Goal: Information Seeking & Learning: Learn about a topic

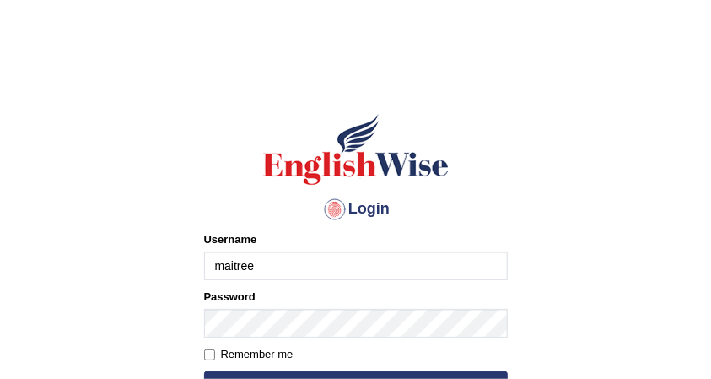
type input "maitree_parramatta"
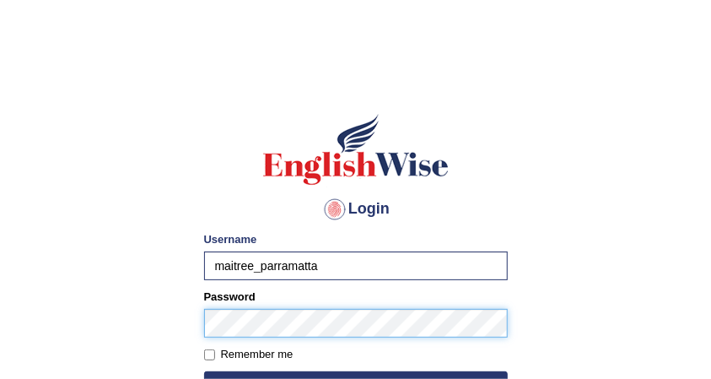
click at [204, 371] on button "Login" at bounding box center [356, 383] width 304 height 25
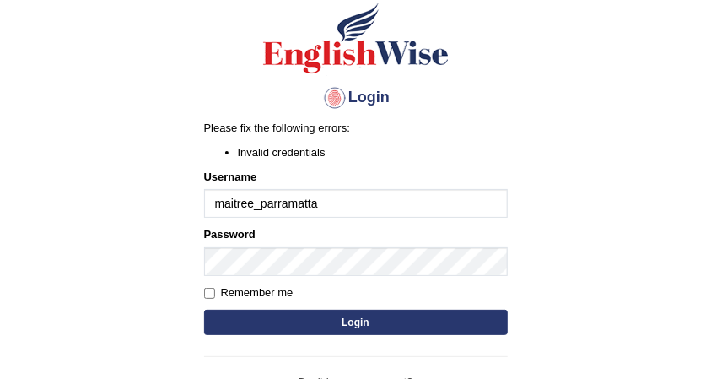
scroll to position [112, 0]
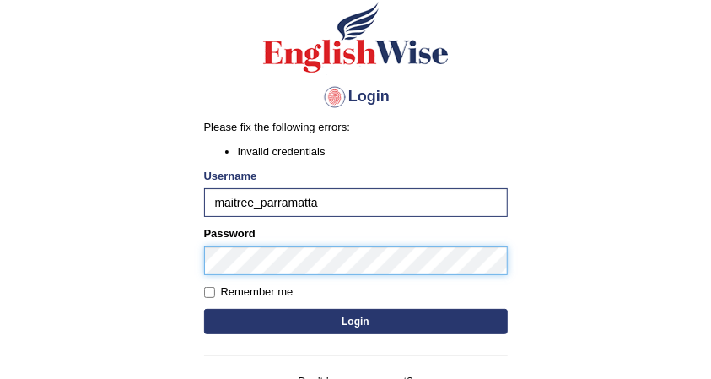
click at [105, 269] on body "Login Please fix the following errors: Invalid credentials Username maitree_par…" at bounding box center [355, 112] width 711 height 379
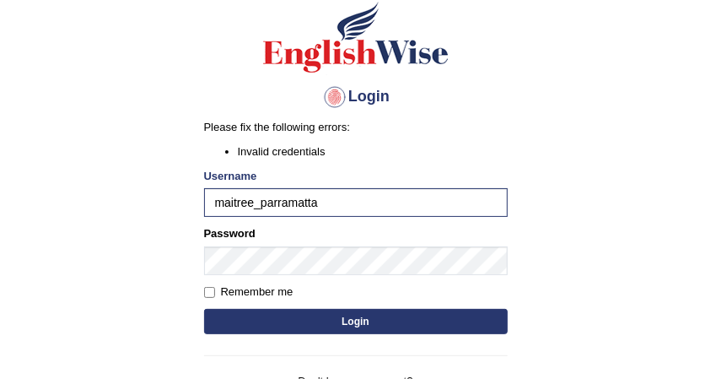
click at [267, 322] on button "Login" at bounding box center [356, 321] width 304 height 25
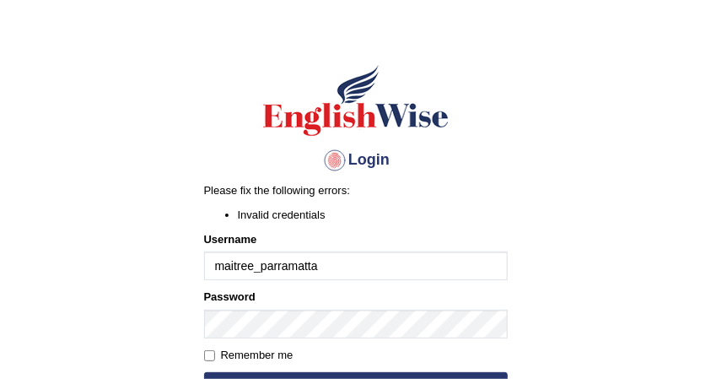
scroll to position [112, 0]
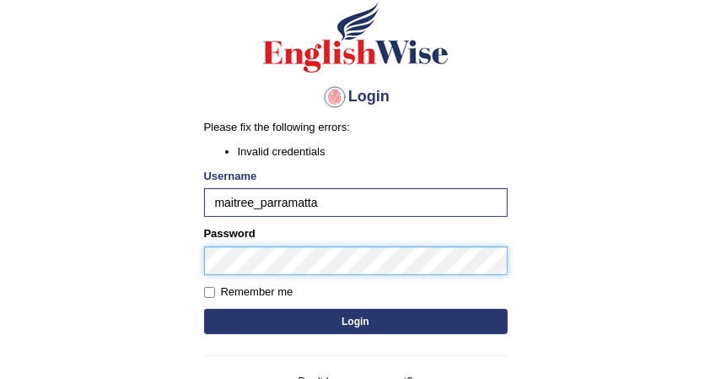
click at [198, 256] on div "Login Please fix the following errors: Invalid credentials Username maitree_par…" at bounding box center [356, 211] width 332 height 471
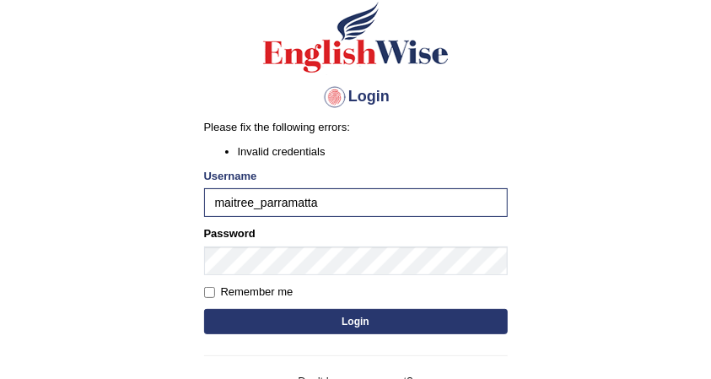
click at [406, 325] on button "Login" at bounding box center [356, 321] width 304 height 25
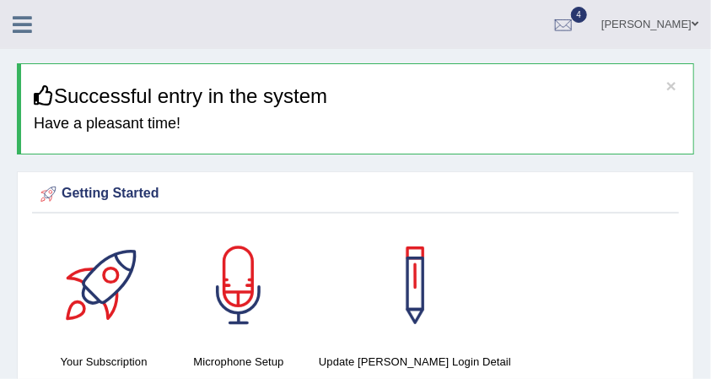
click at [19, 20] on icon at bounding box center [22, 24] width 19 height 22
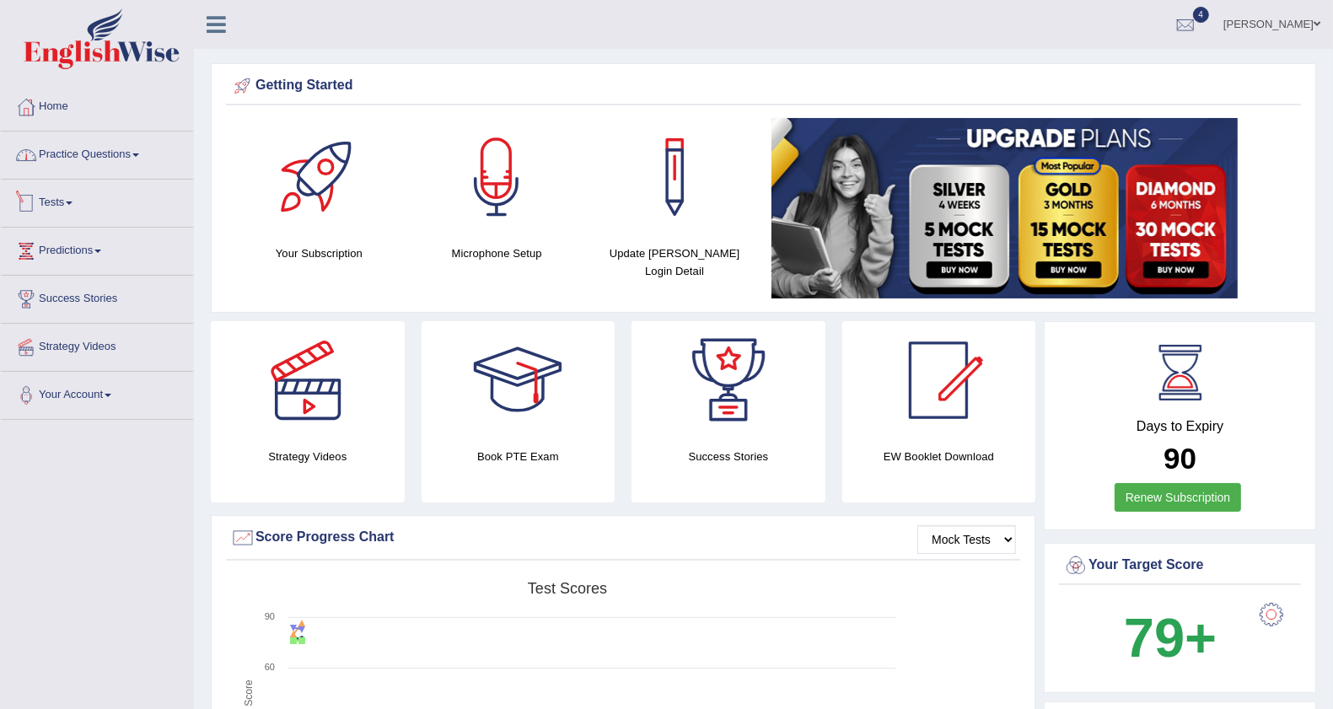
click at [121, 161] on link "Practice Questions" at bounding box center [97, 153] width 192 height 42
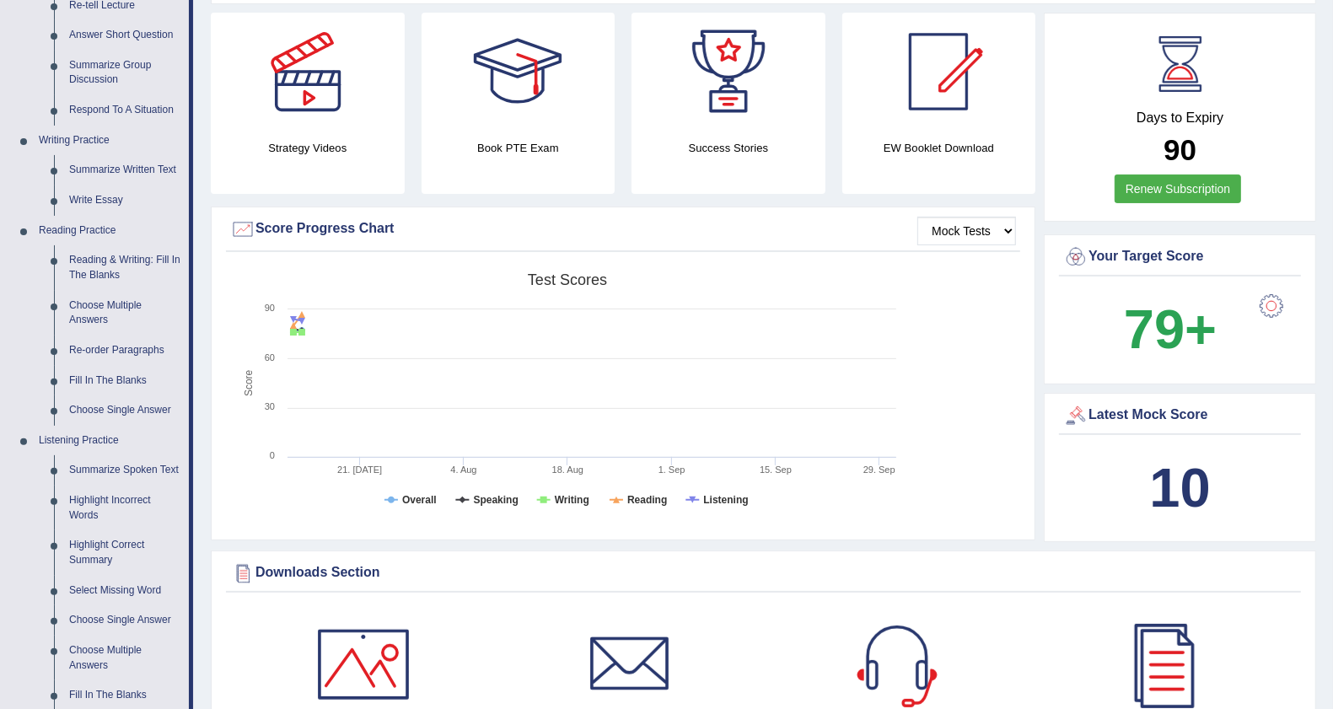
scroll to position [316, 0]
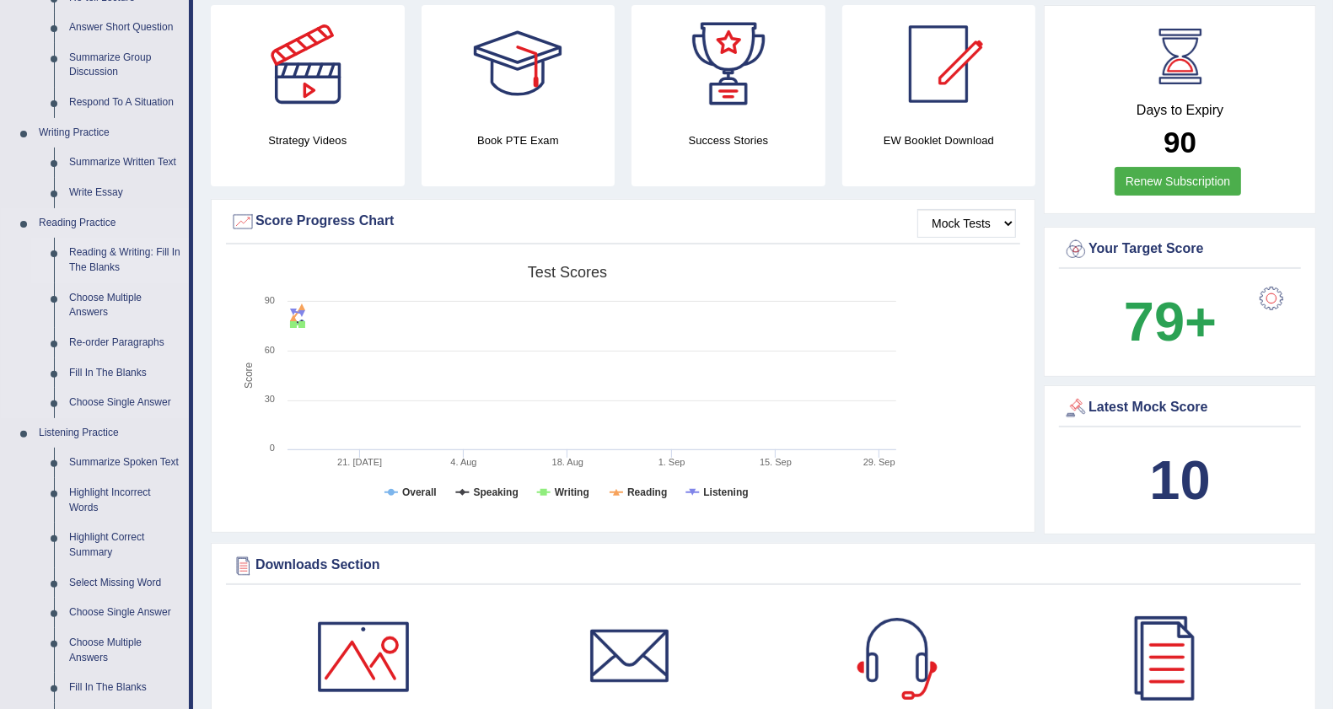
click at [132, 246] on link "Reading & Writing: Fill In The Blanks" at bounding box center [125, 260] width 127 height 45
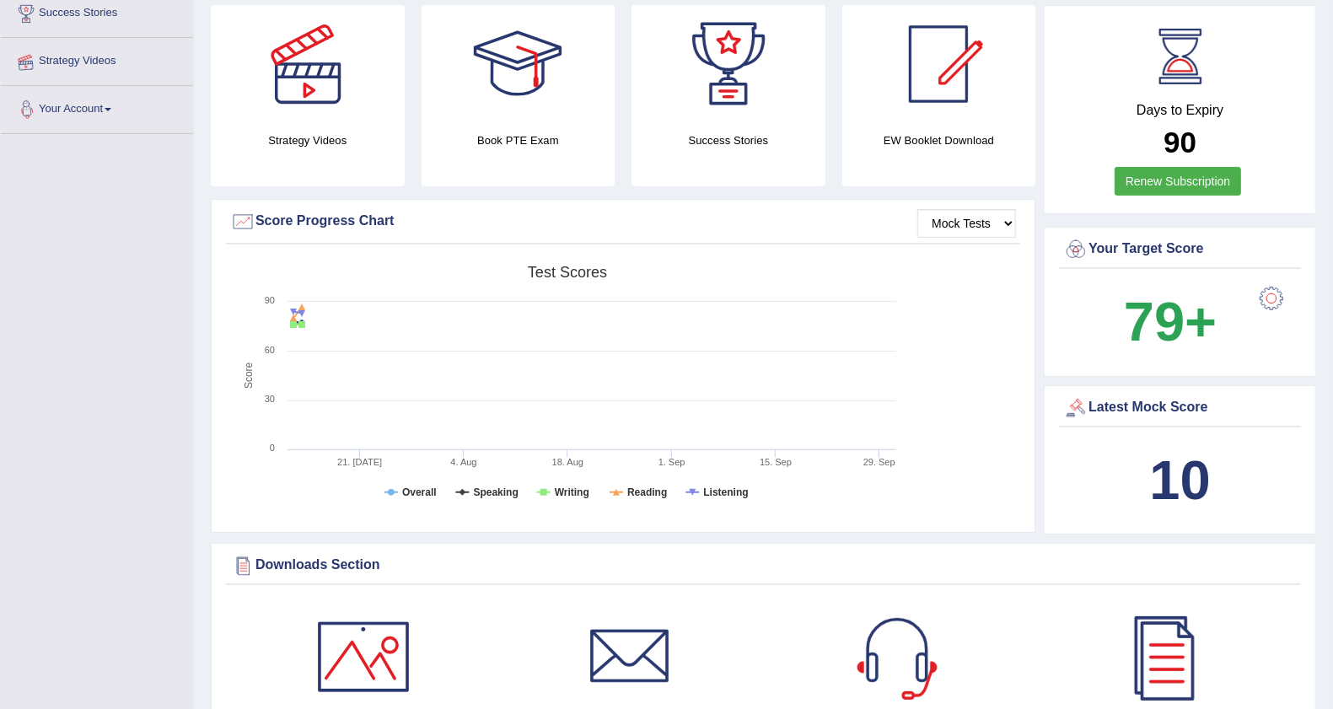
scroll to position [372, 0]
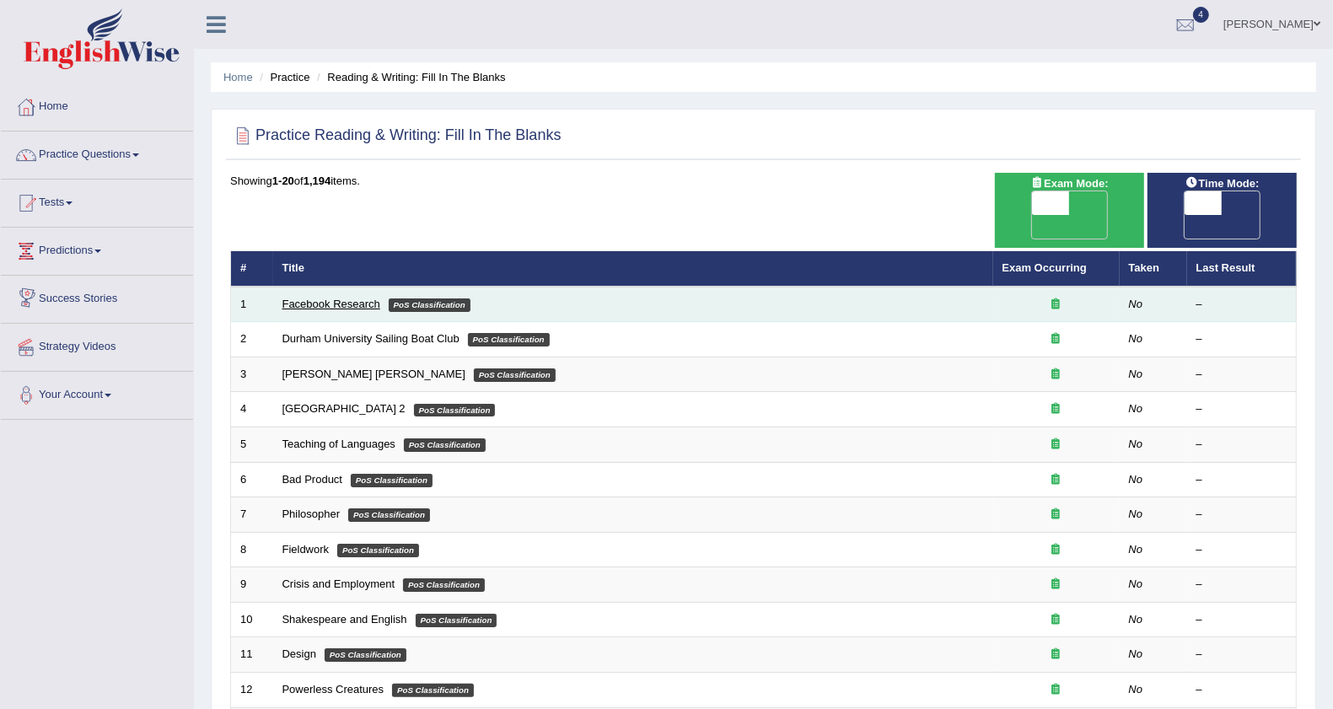
click at [351, 298] on link "Facebook Research" at bounding box center [331, 304] width 98 height 13
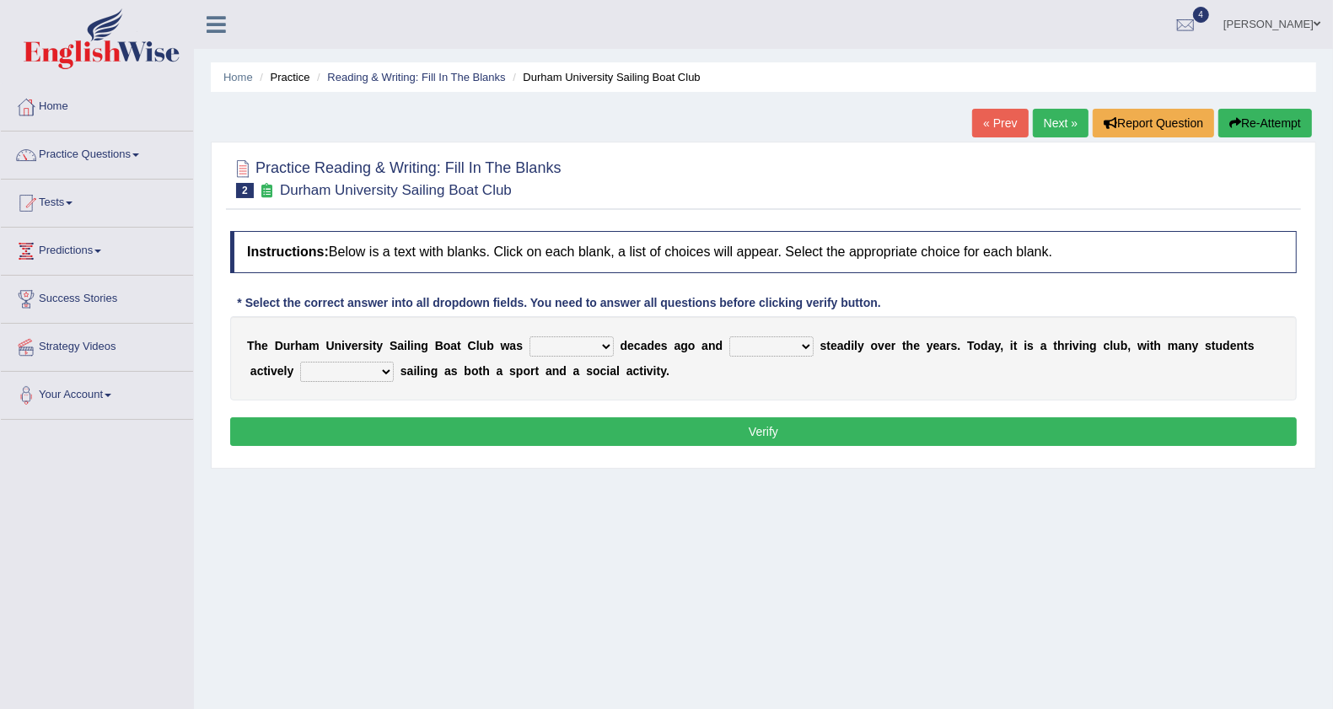
click at [1042, 127] on link "Next »" at bounding box center [1061, 123] width 56 height 29
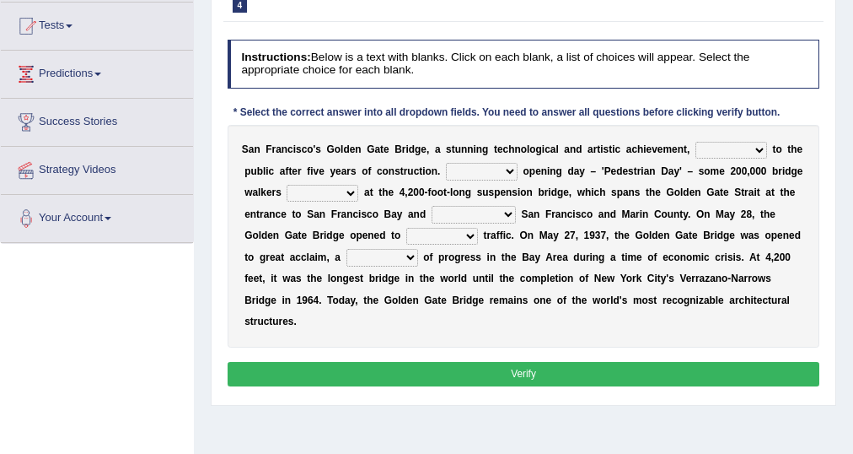
scroll to position [202, 0]
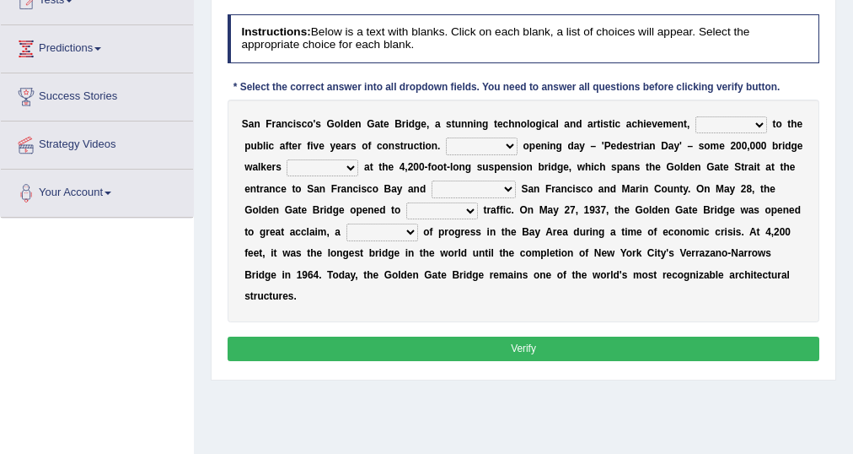
click at [820, 74] on div "Instructions: Below is a text with blanks. Click on each blank, a list of choic…" at bounding box center [523, 190] width 600 height 365
click at [756, 123] on select "opens closes appears equals" at bounding box center [732, 124] width 72 height 17
select select "opens"
click at [696, 116] on select "opens closes appears equals" at bounding box center [732, 124] width 72 height 17
click at [507, 148] on select "On During Since When" at bounding box center [482, 145] width 72 height 17
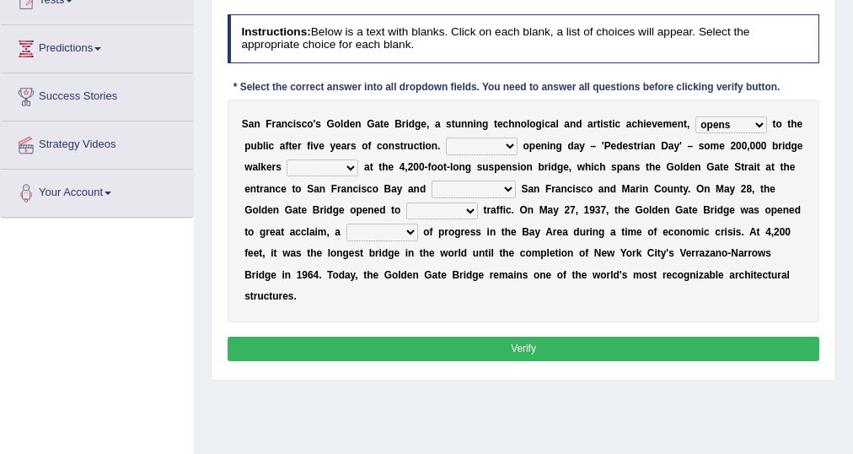
select select "During"
click at [446, 137] on select "On During Since When" at bounding box center [482, 145] width 72 height 17
click at [353, 165] on select "stationed looked marveled laughed" at bounding box center [323, 167] width 72 height 17
select select "looked"
click at [287, 159] on select "stationed looked marveled laughed" at bounding box center [323, 167] width 72 height 17
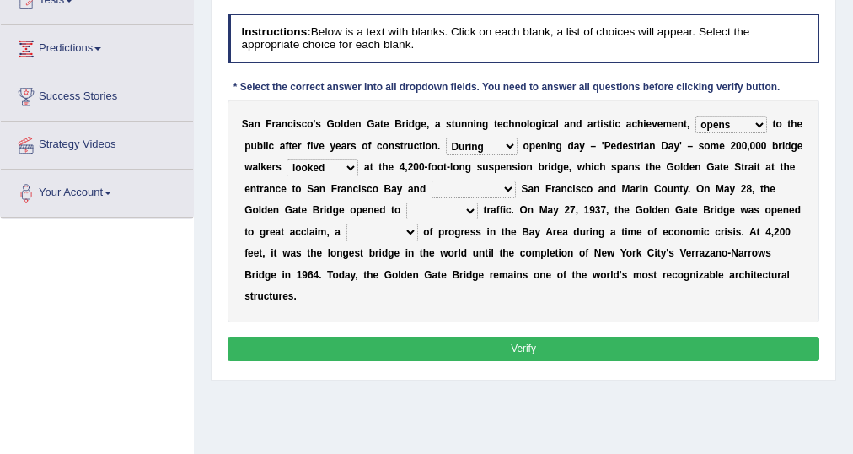
click at [504, 190] on select "separates connects channels differentiates" at bounding box center [474, 188] width 84 height 17
select select "connects"
click at [432, 180] on select "separates connects channels differentiates" at bounding box center [474, 188] width 84 height 17
click at [466, 209] on select "aquatic vehicular airborne watertight" at bounding box center [442, 210] width 72 height 17
select select "vehicular"
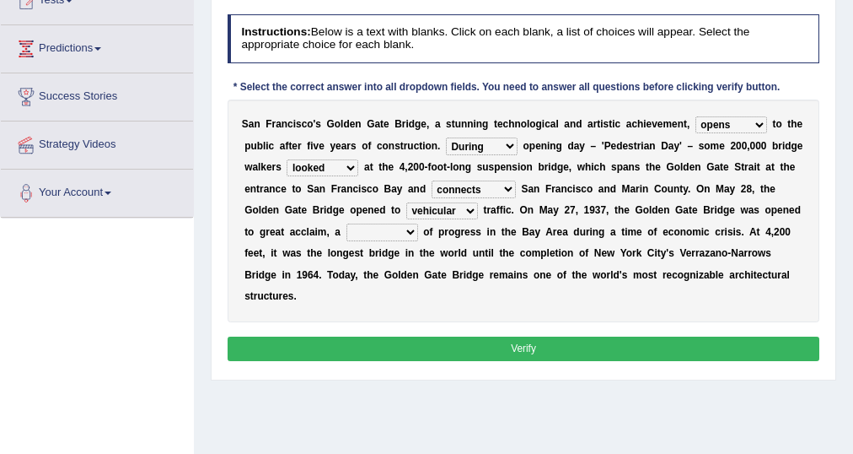
click at [406, 202] on select "aquatic vehicular airborne watertight" at bounding box center [442, 210] width 72 height 17
click at [412, 231] on select "denial symbol technique yield" at bounding box center [383, 231] width 72 height 17
select select "symbol"
click at [347, 223] on select "denial symbol technique yield" at bounding box center [383, 231] width 72 height 17
click at [609, 343] on button "Verify" at bounding box center [524, 348] width 593 height 24
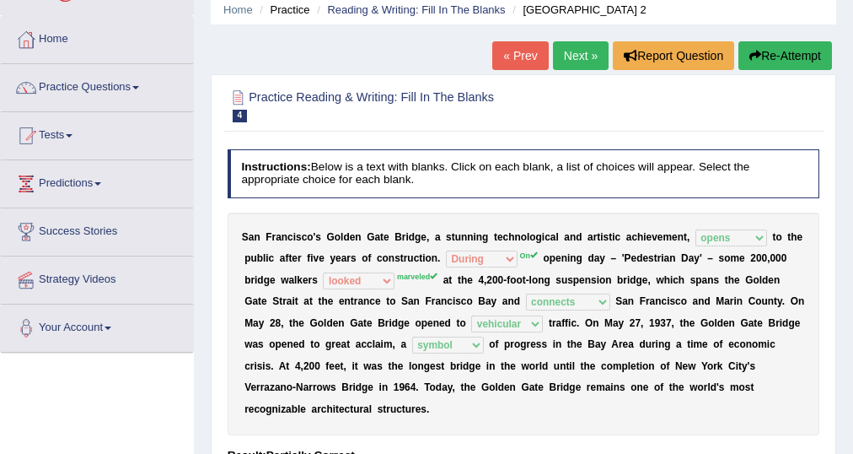
scroll to position [67, 0]
click at [560, 51] on link "Next »" at bounding box center [581, 55] width 56 height 29
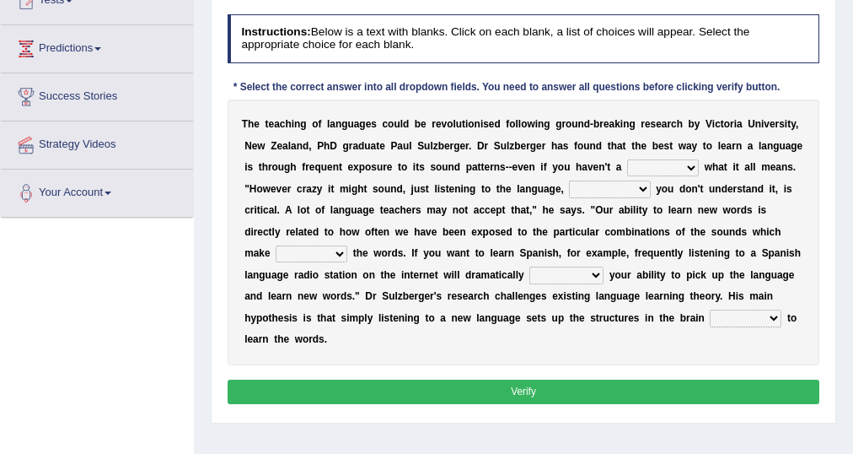
scroll to position [234, 0]
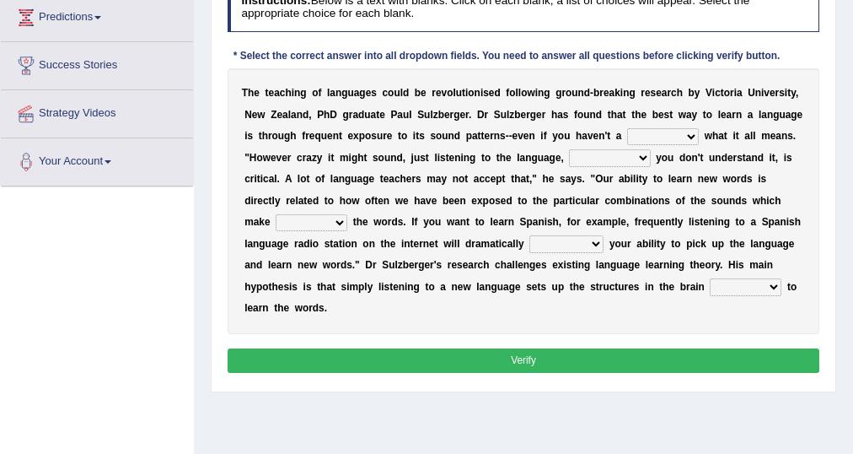
click at [634, 155] on select "but also all together even though if so" at bounding box center [609, 157] width 81 height 17
click at [648, 137] on select "dew claw clue due" at bounding box center [663, 136] width 72 height 17
click at [551, 238] on select "evaluate exaggerate describe boost" at bounding box center [567, 243] width 74 height 17
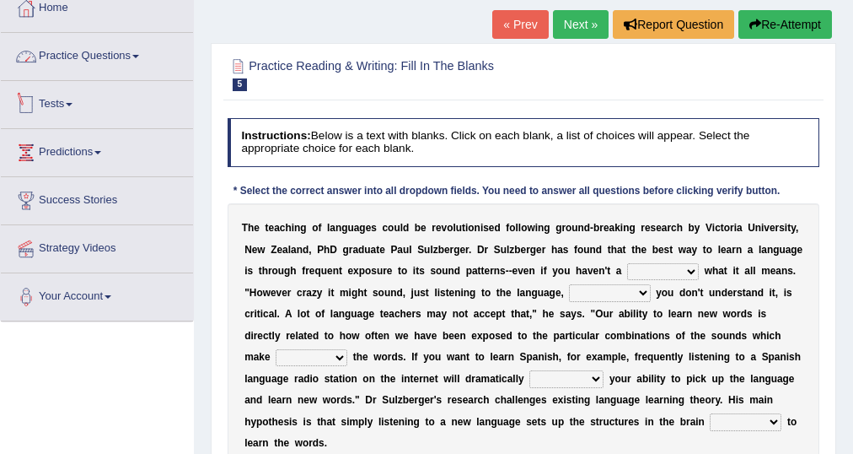
click at [105, 60] on link "Practice Questions" at bounding box center [97, 54] width 192 height 42
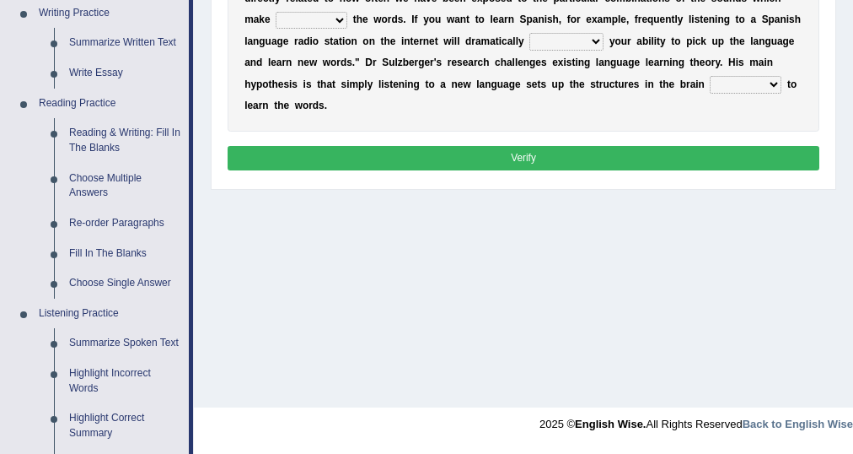
scroll to position [503, 0]
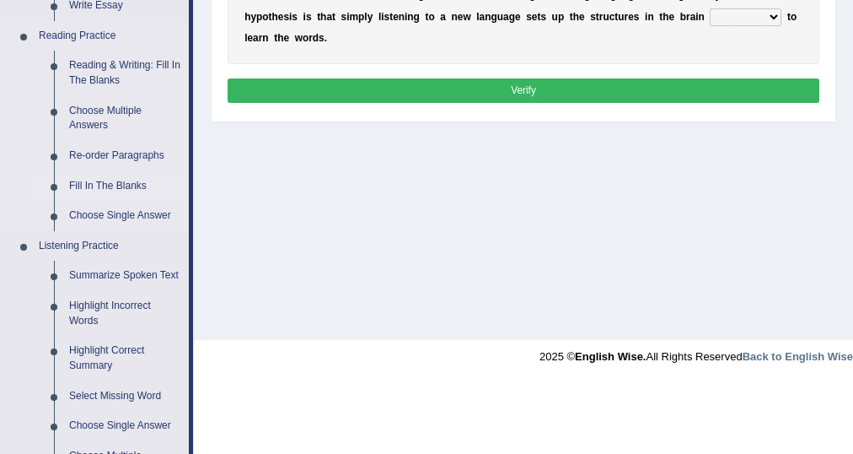
click at [125, 180] on link "Fill In The Blanks" at bounding box center [125, 186] width 127 height 30
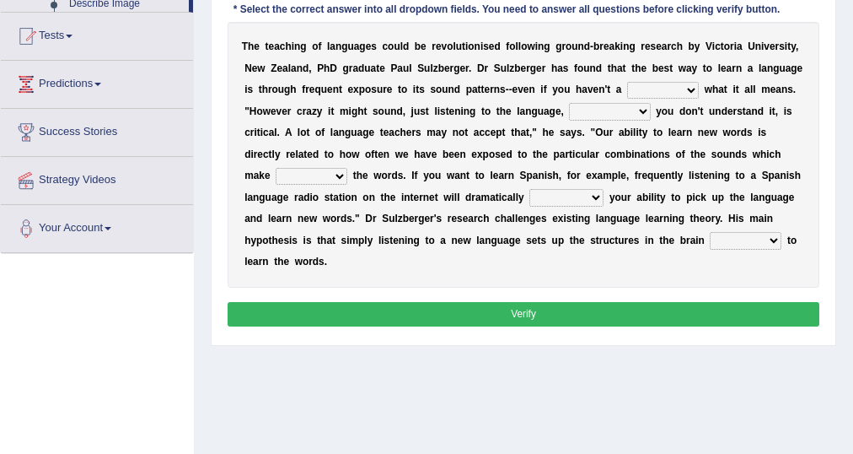
scroll to position [432, 0]
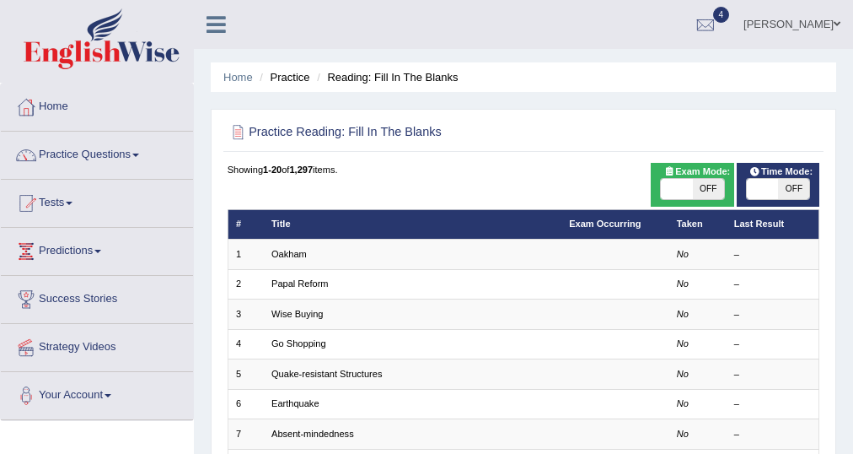
click at [281, 246] on td "Oakham" at bounding box center [413, 254] width 298 height 30
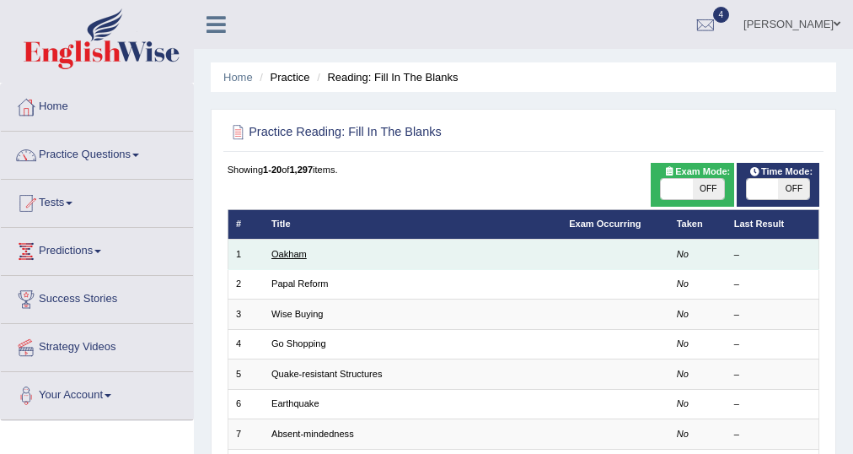
click at [284, 250] on link "Oakham" at bounding box center [289, 254] width 35 height 10
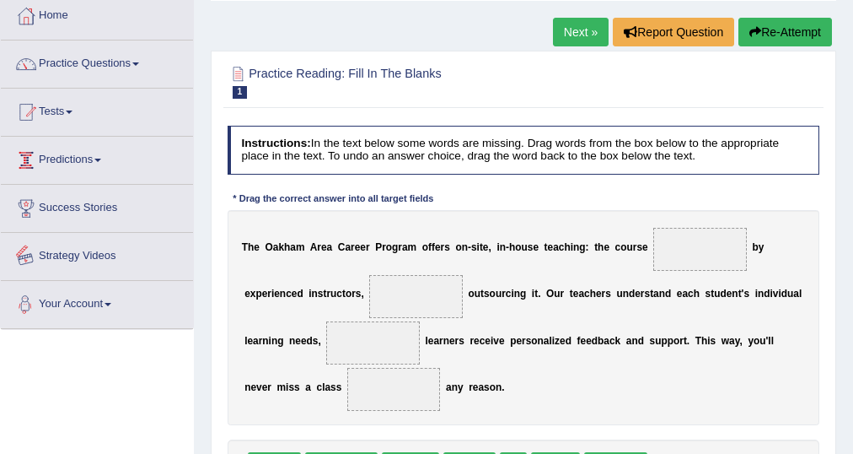
scroll to position [67, 0]
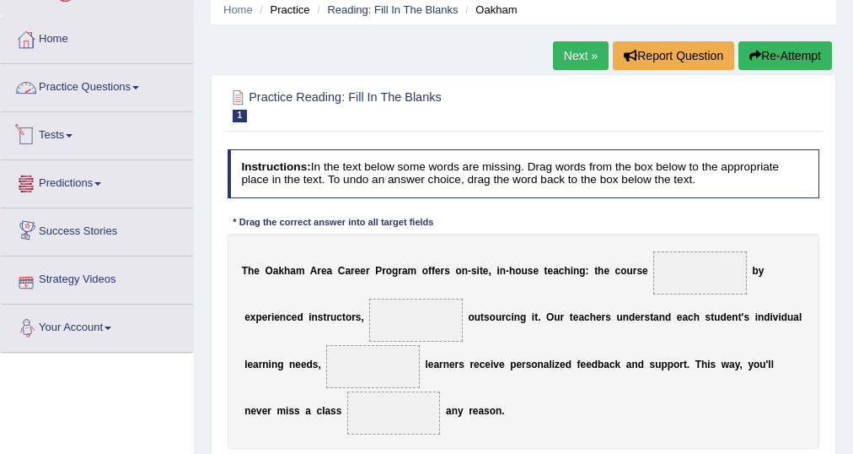
click at [105, 88] on link "Practice Questions" at bounding box center [97, 85] width 192 height 42
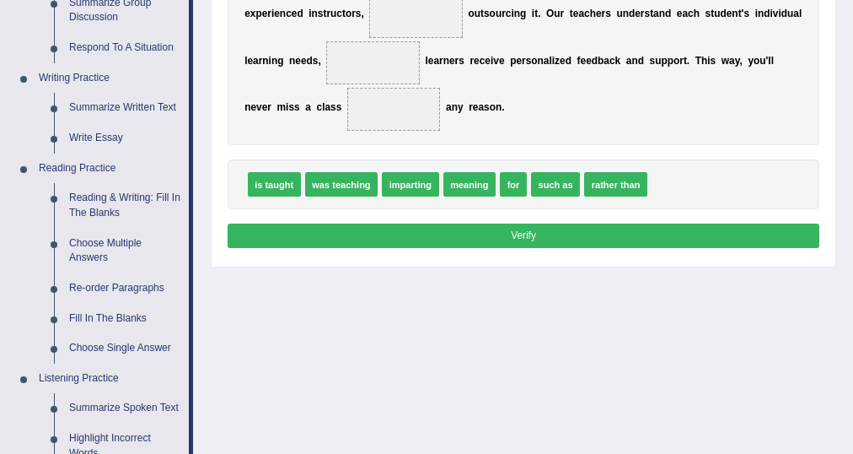
scroll to position [405, 0]
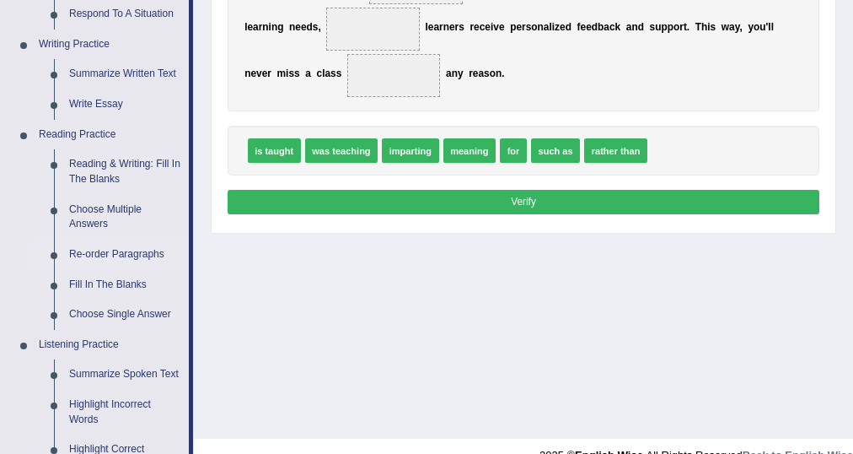
click at [119, 253] on link "Re-order Paragraphs" at bounding box center [125, 254] width 127 height 30
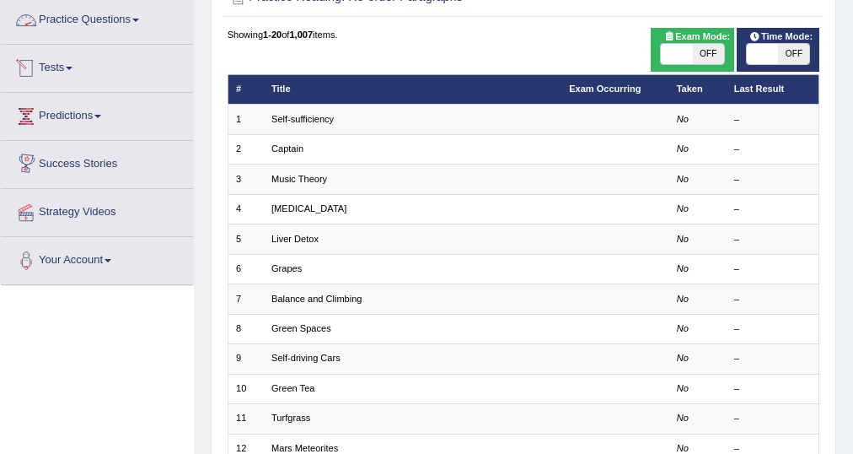
click at [110, 26] on link "Practice Questions" at bounding box center [97, 18] width 192 height 42
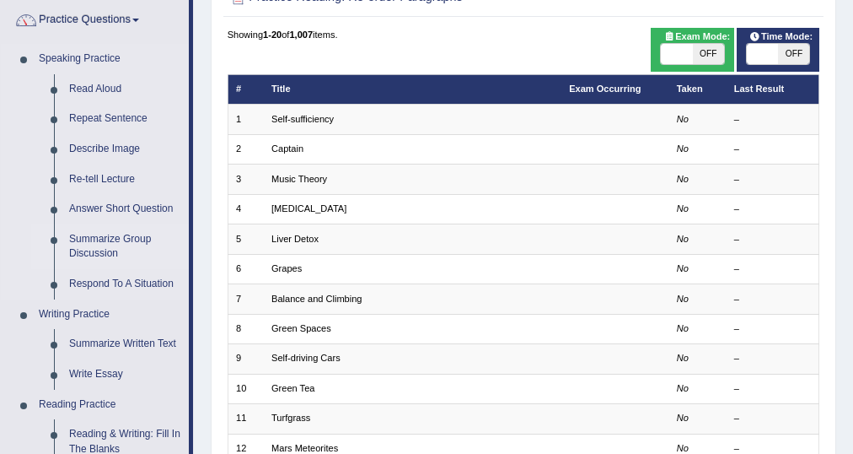
scroll to position [337, 0]
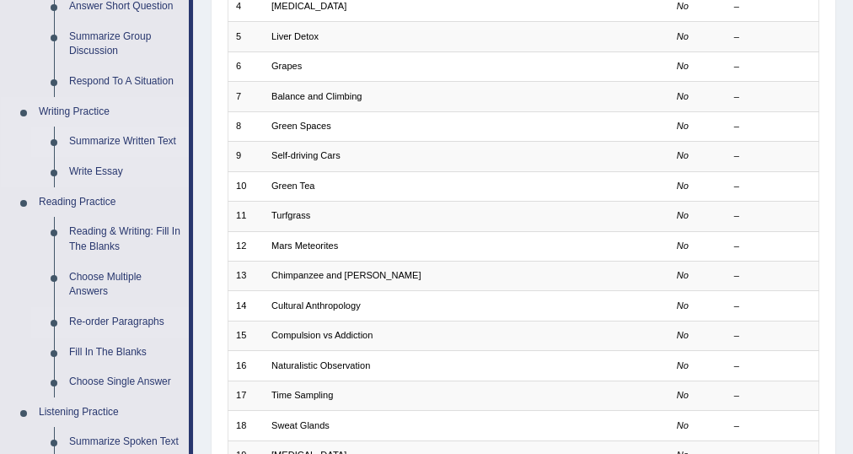
click at [116, 141] on link "Summarize Written Text" at bounding box center [125, 141] width 127 height 30
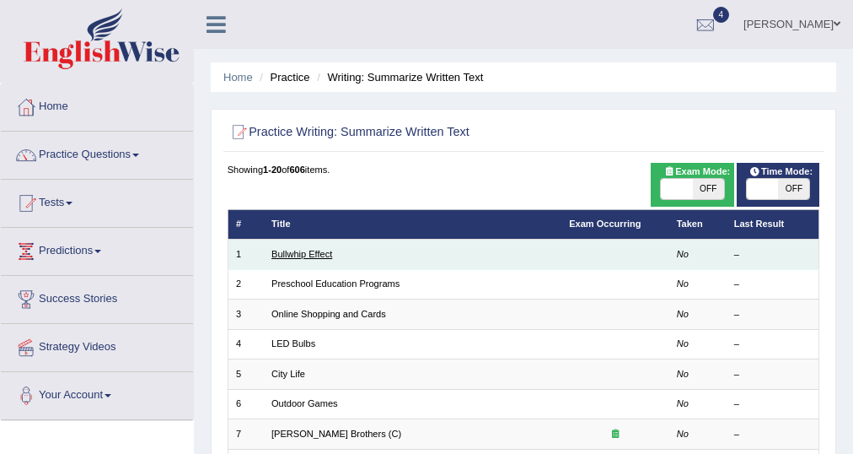
click at [313, 250] on link "Bullwhip Effect" at bounding box center [302, 254] width 61 height 10
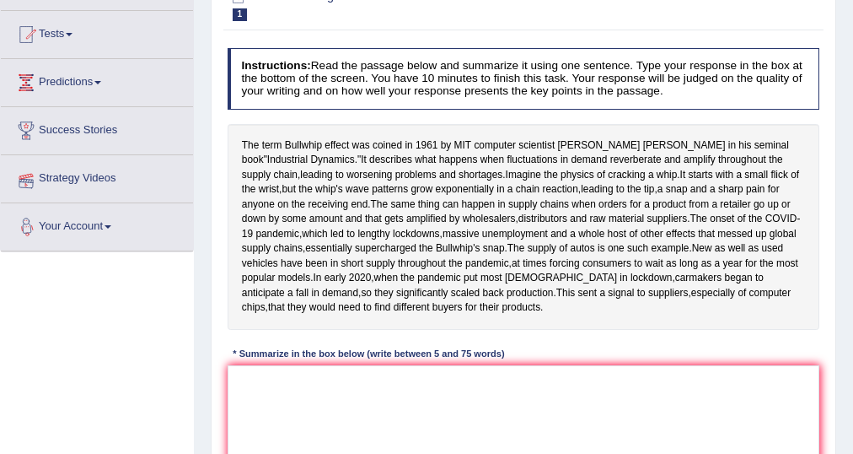
scroll to position [67, 0]
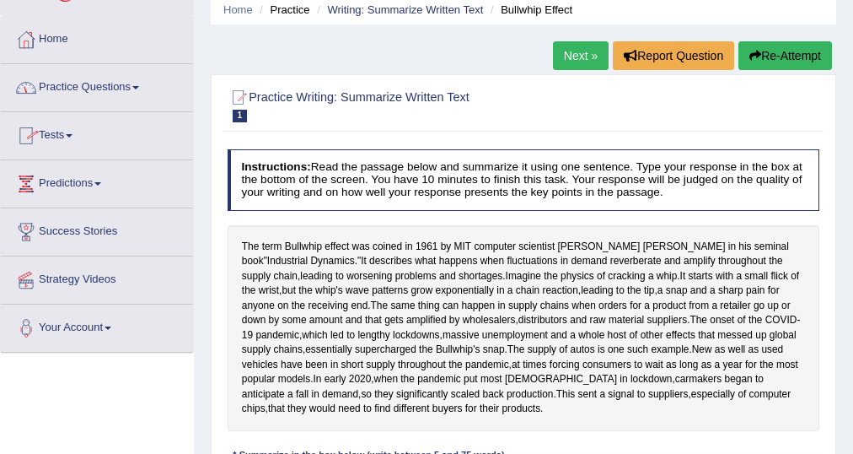
click at [107, 94] on link "Practice Questions" at bounding box center [97, 85] width 192 height 42
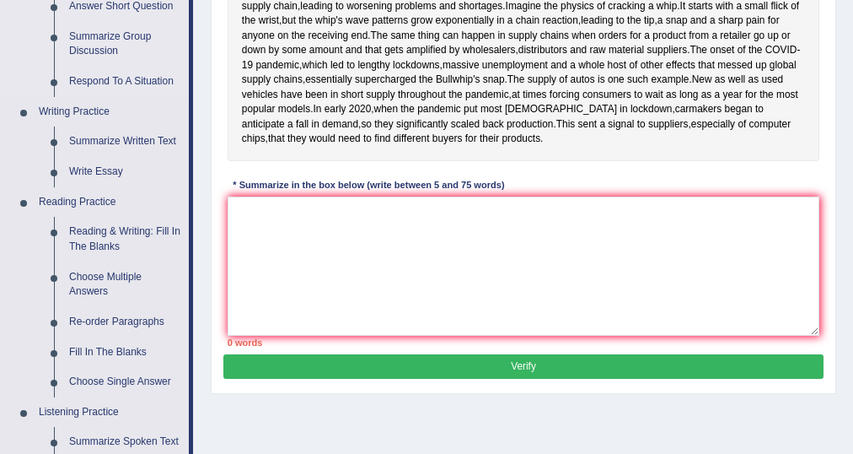
scroll to position [472, 0]
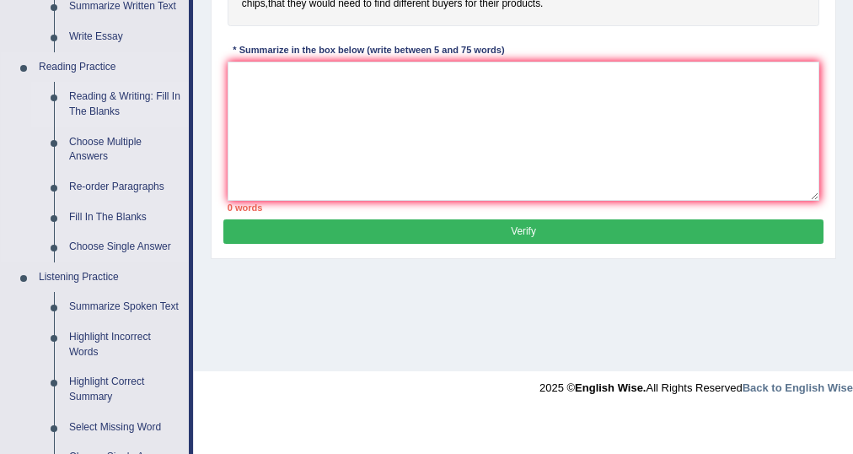
click at [114, 108] on link "Reading & Writing: Fill In The Blanks" at bounding box center [125, 104] width 127 height 45
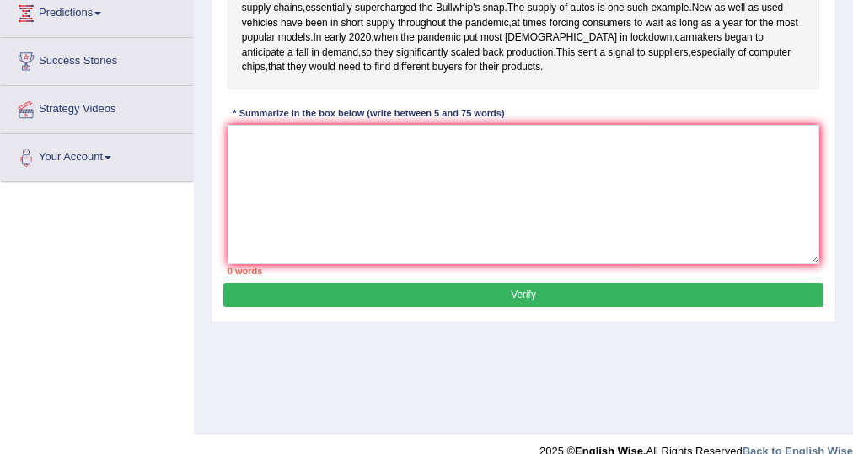
scroll to position [432, 0]
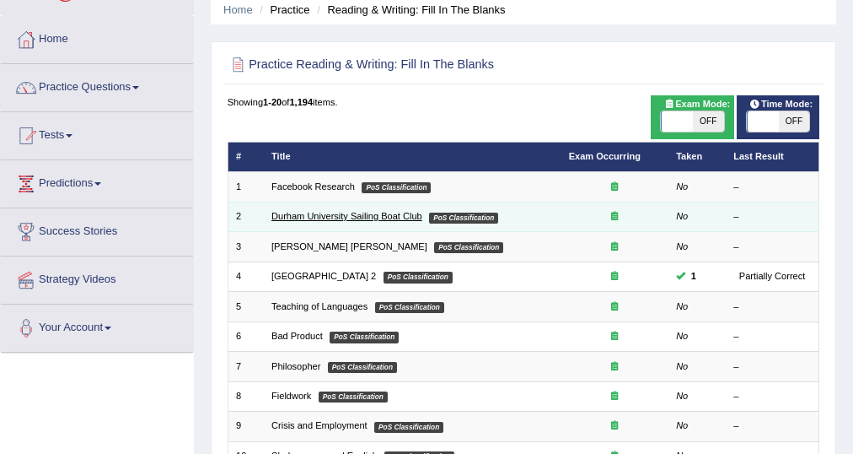
click at [333, 212] on link "Durham University Sailing Boat Club" at bounding box center [347, 216] width 151 height 10
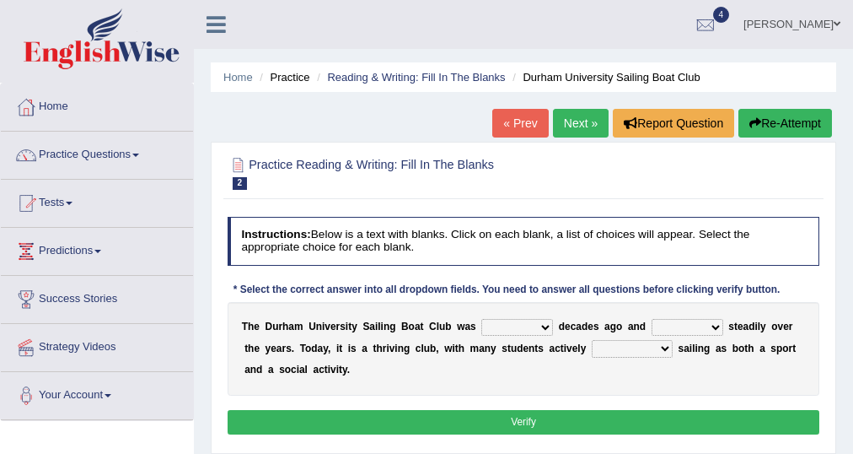
click at [772, 126] on button "Re-Attempt" at bounding box center [786, 123] width 94 height 29
click at [778, 128] on button "Re-Attempt" at bounding box center [786, 123] width 94 height 29
click at [570, 118] on link "Next »" at bounding box center [581, 123] width 56 height 29
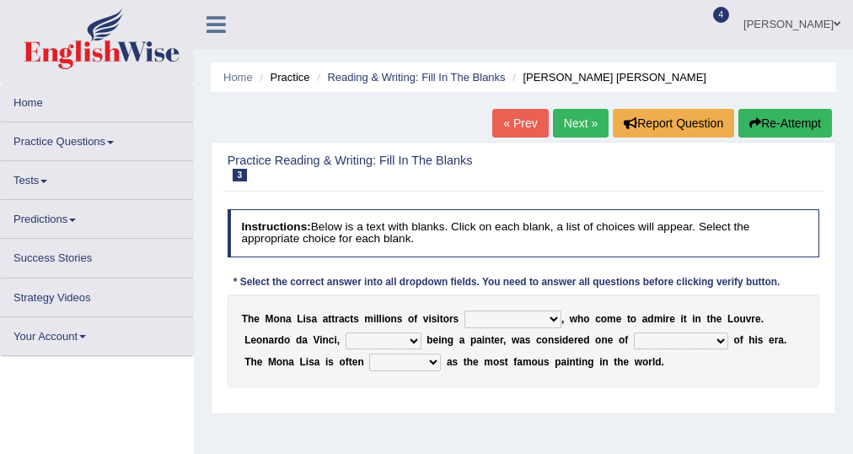
click at [570, 118] on link "Next »" at bounding box center [581, 123] width 56 height 29
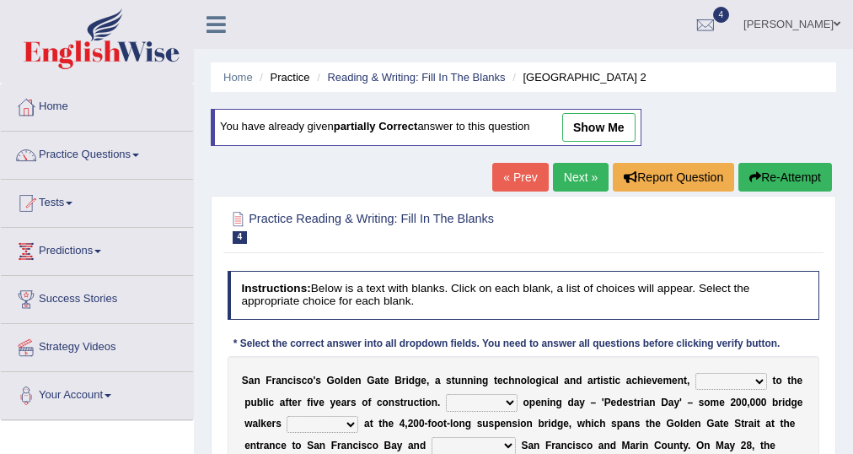
click at [578, 167] on link "Next »" at bounding box center [581, 177] width 56 height 29
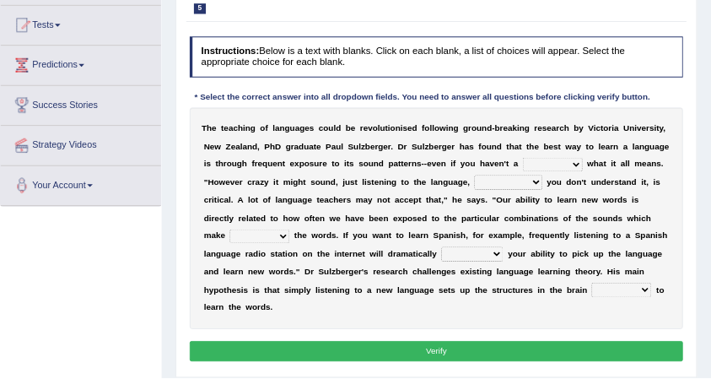
scroll to position [216, 0]
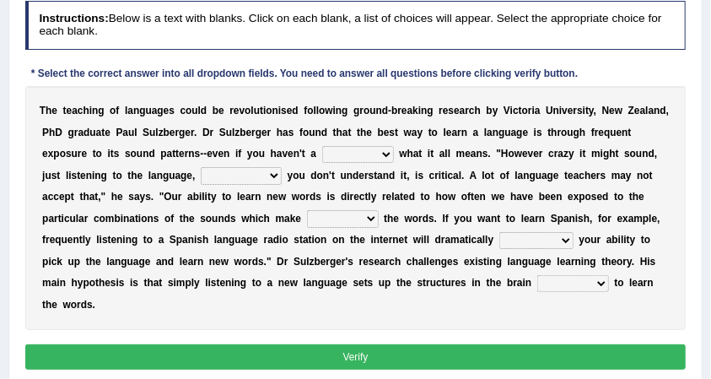
click at [691, 77] on div "Practice Reading & Writing: Fill In The Blanks 5 Teaching of Languages Instruct…" at bounding box center [355, 157] width 694 height 463
click at [386, 149] on select "dew claw clue due" at bounding box center [358, 154] width 72 height 17
select select "clue"
click at [322, 146] on select "dew claw clue due" at bounding box center [358, 154] width 72 height 17
click at [391, 153] on select "dew claw clue due" at bounding box center [358, 154] width 72 height 17
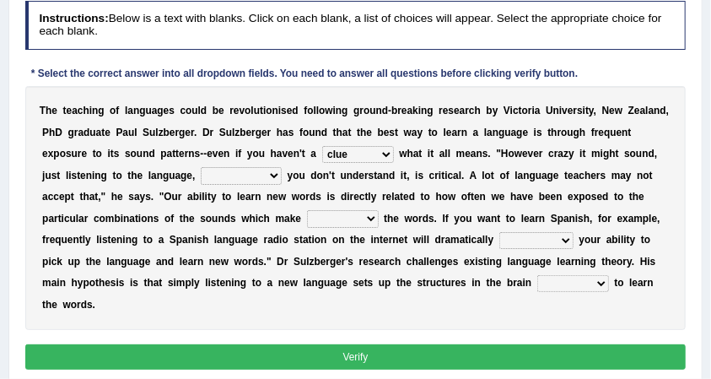
click at [322, 146] on select "dew claw clue due" at bounding box center [358, 154] width 72 height 17
click at [269, 180] on select "but also all together even though if so" at bounding box center [241, 175] width 81 height 17
select select "even though"
click at [201, 167] on select "but also all together even though if so" at bounding box center [241, 175] width 81 height 17
click at [276, 169] on select "but also all together even though if so" at bounding box center [241, 175] width 81 height 17
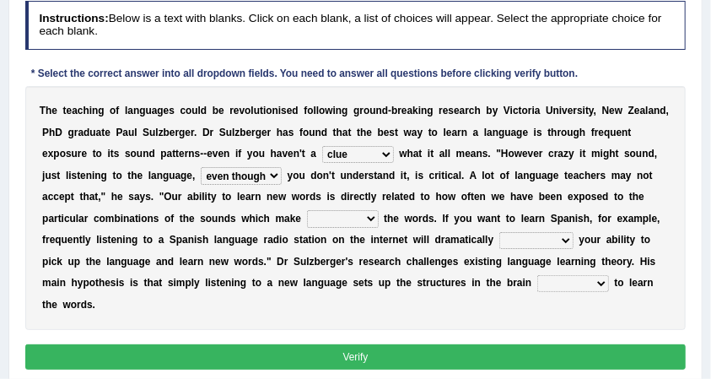
click at [201, 167] on select "but also all together even though if so" at bounding box center [241, 175] width 81 height 17
click at [376, 218] on select "down up of on" at bounding box center [343, 218] width 72 height 17
select select "up"
click at [307, 210] on select "down up of on" at bounding box center [343, 218] width 72 height 17
click at [560, 243] on select "evaluate exaggerate describe boost" at bounding box center [536, 240] width 74 height 17
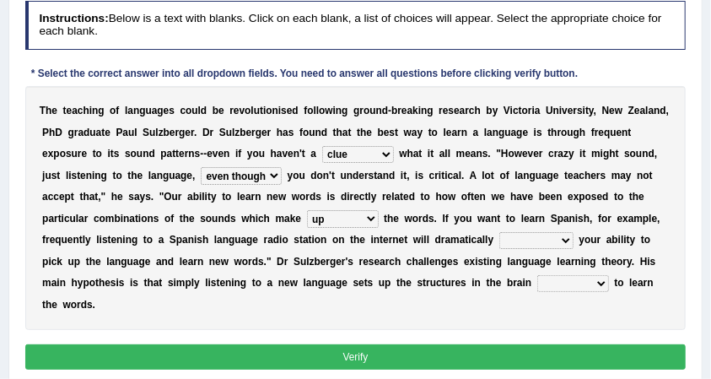
select select "boost"
click at [499, 232] on select "evaluate exaggerate describe boost" at bounding box center [536, 240] width 74 height 17
click at [567, 239] on select "evaluate exaggerate describe boost" at bounding box center [536, 240] width 74 height 17
click at [603, 319] on div "T h e t e a c h i n g o f l a n g u a g e s c o u l d b e r e v o l u t i o n i…" at bounding box center [355, 208] width 661 height 244
click at [590, 283] on select "requiring required directed to require" at bounding box center [573, 283] width 72 height 17
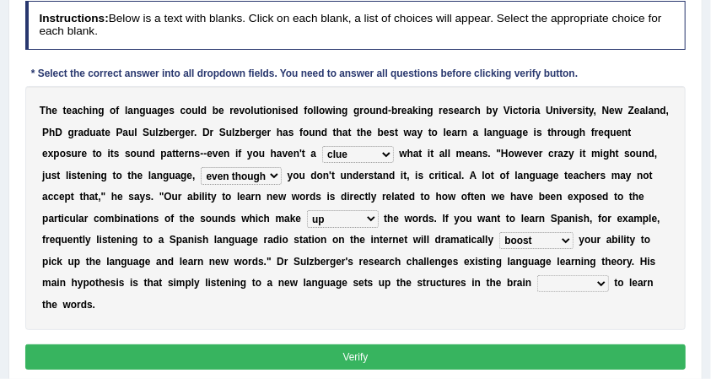
select select "required"
click at [537, 275] on select "requiring required directed to require" at bounding box center [573, 283] width 72 height 17
click at [557, 352] on button "Verify" at bounding box center [355, 356] width 661 height 24
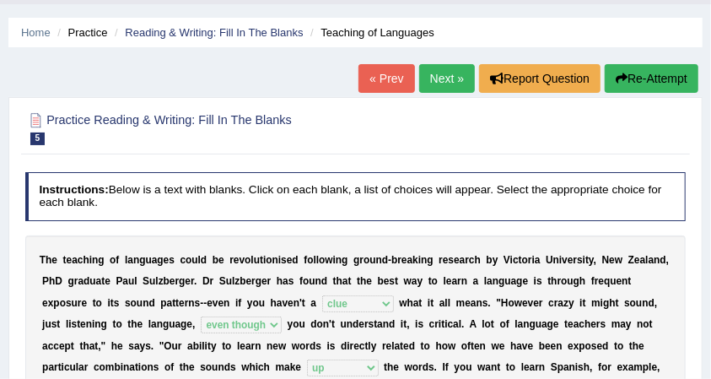
scroll to position [0, 0]
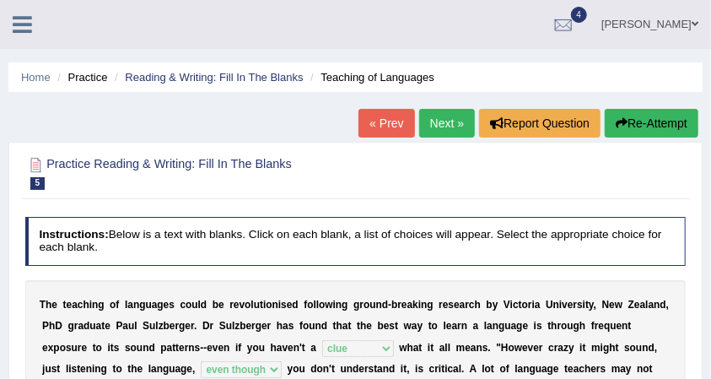
click at [673, 21] on link "[PERSON_NAME]" at bounding box center [650, 22] width 122 height 44
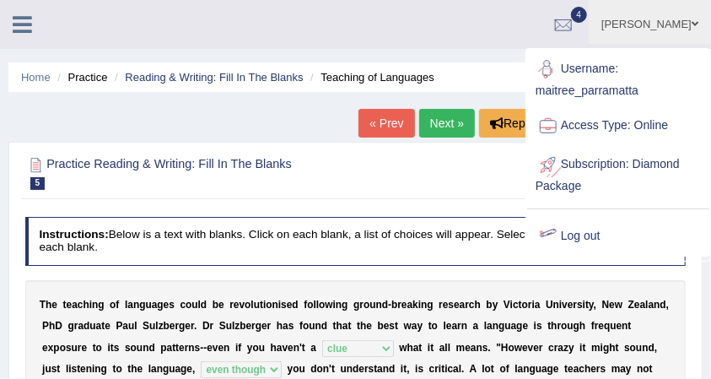
click at [575, 242] on link "Log out" at bounding box center [618, 236] width 182 height 39
